Goal: Transaction & Acquisition: Purchase product/service

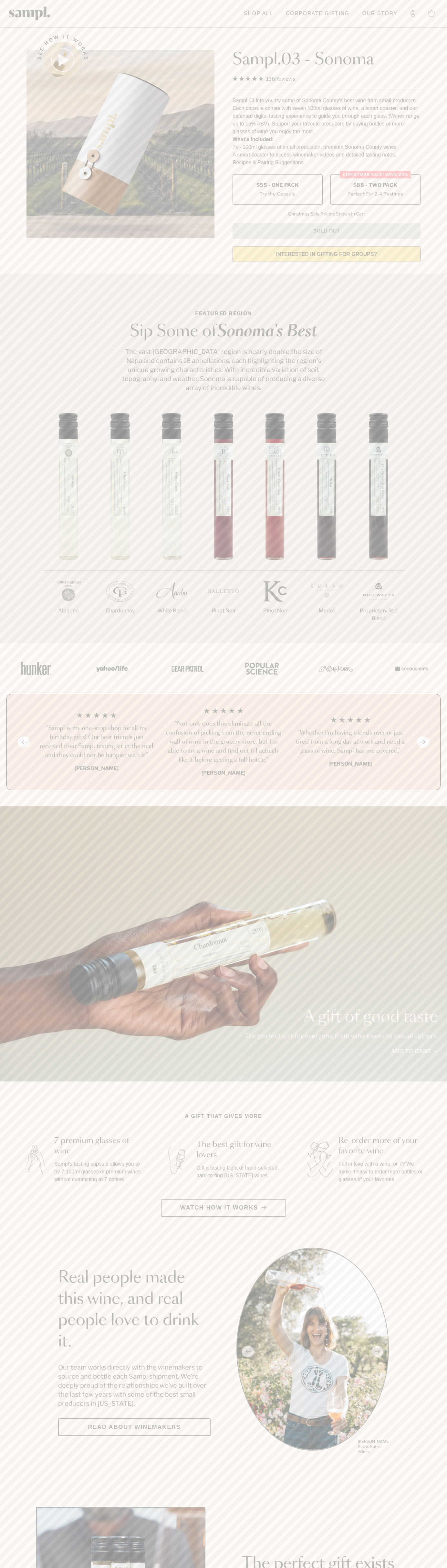
click at [375, 186] on span "$88 - Two Pack" at bounding box center [375, 185] width 44 height 7
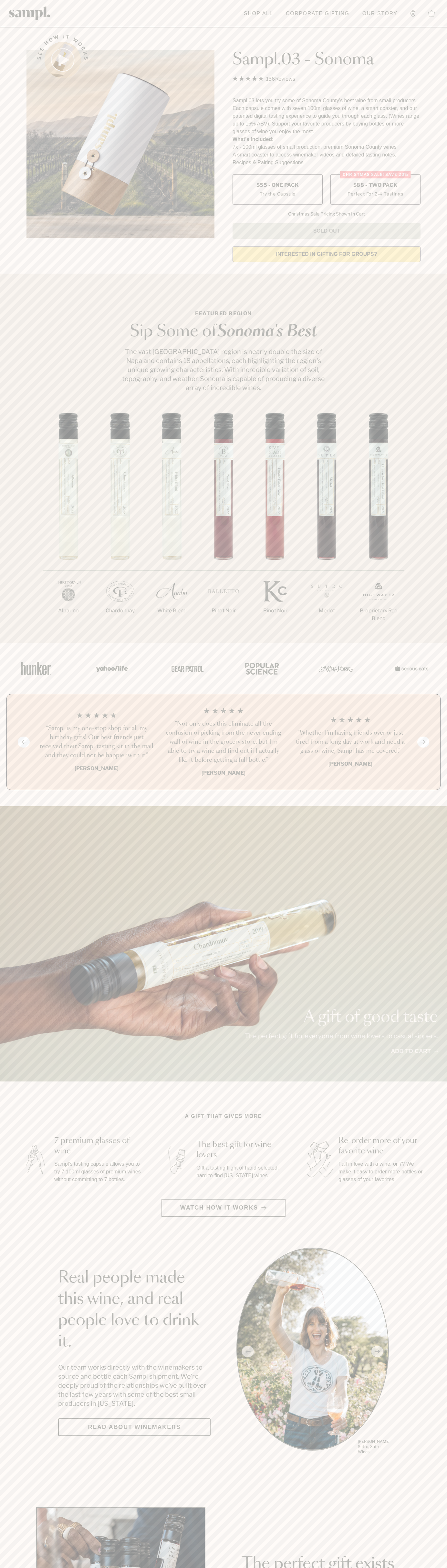
click at [224, 743] on h3 "“Not only does this eliminate all the confusion of picking from the never endin…" at bounding box center [223, 742] width 116 height 45
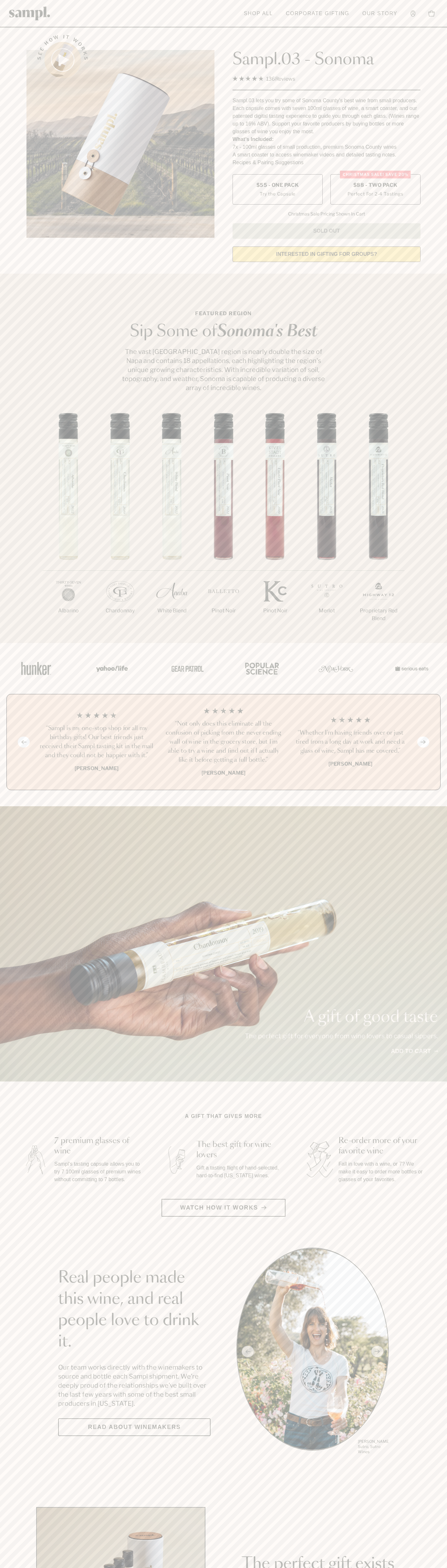
click at [6, 1] on header "Toggle navigation menu Shop All Corporate Gifting Our Story Account Story Shop …" at bounding box center [224, 13] width 447 height 27
click at [440, 1413] on section "Real people made this wine, and real people love to drink it. Our team works di…" at bounding box center [224, 1351] width 447 height 208
click at [155, 1567] on html "Skip to main content Toggle navigation menu Shop All Corporate Gifting Our Stor…" at bounding box center [224, 1513] width 447 height 3026
click at [26, 1308] on section "Real people made this wine, and real people love to drink it. Our team works di…" at bounding box center [224, 1351] width 447 height 208
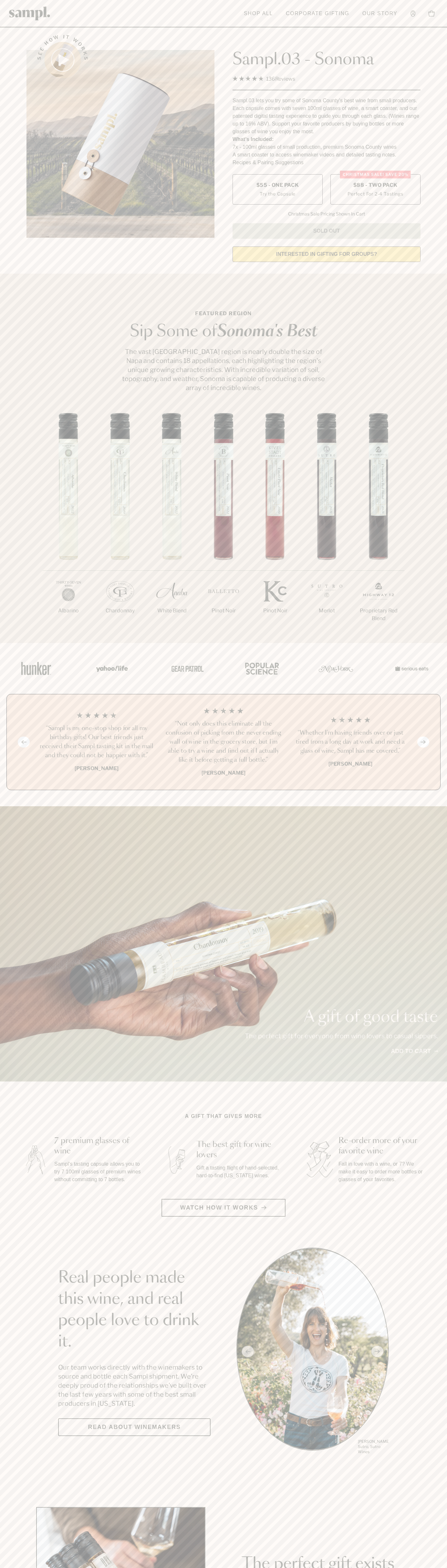
click at [375, 186] on span "$88 - Two Pack" at bounding box center [375, 185] width 44 height 7
click at [224, 743] on h3 "“Not only does this eliminate all the confusion of picking from the never endin…" at bounding box center [223, 742] width 116 height 45
